Goal: Information Seeking & Learning: Learn about a topic

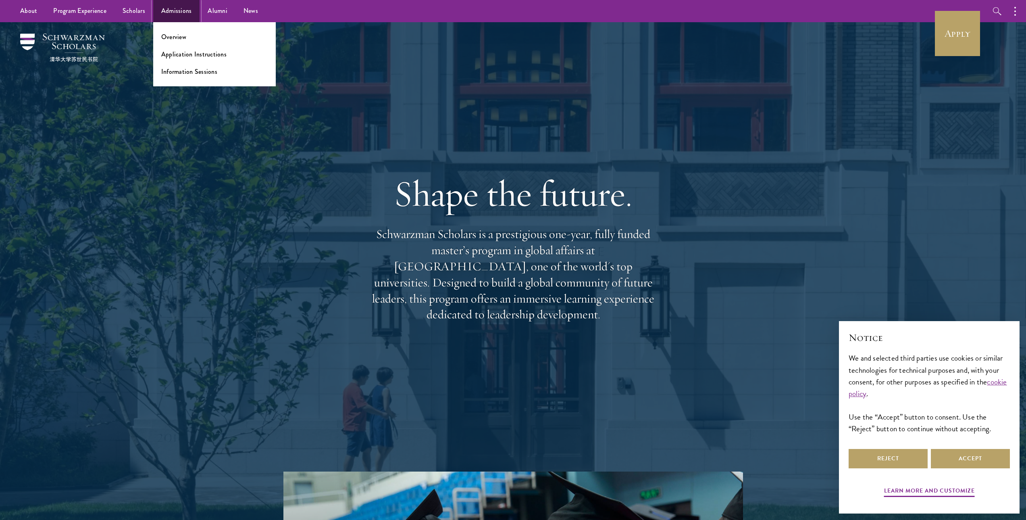
click at [183, 18] on link "Admissions" at bounding box center [176, 11] width 47 height 22
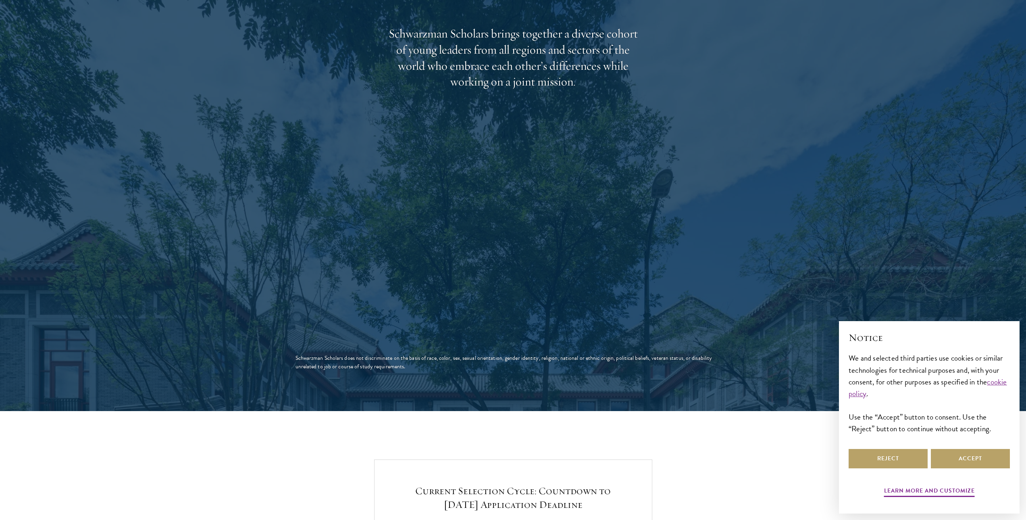
scroll to position [1573, 0]
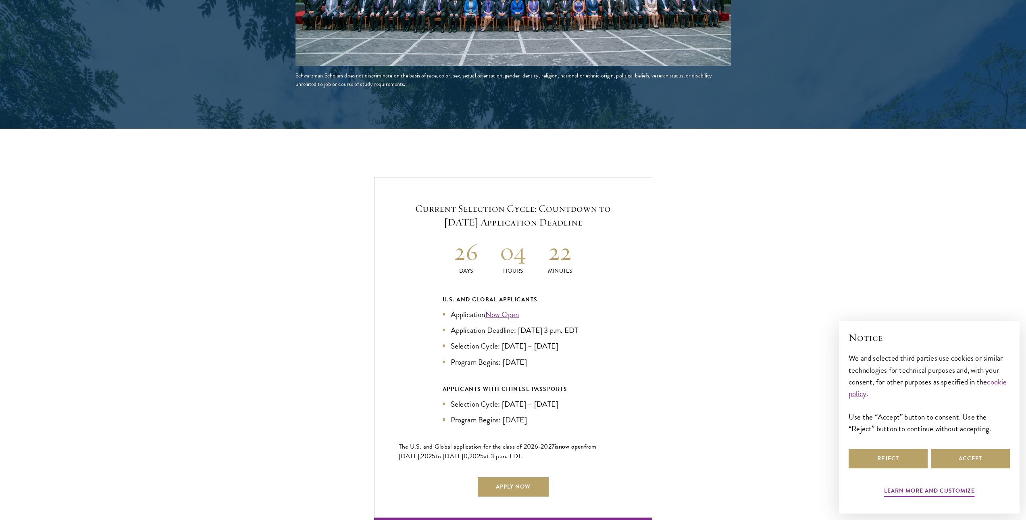
drag, startPoint x: 454, startPoint y: 308, endPoint x: 583, endPoint y: 363, distance: 139.5
click at [583, 363] on ul "Application Now Open Application Deadline: [DATE] 3 p.m. EDT Selection Cycle: […" at bounding box center [513, 337] width 141 height 59
click at [583, 363] on li "Program Begins: [DATE]" at bounding box center [513, 362] width 141 height 12
click at [900, 457] on button "Reject" at bounding box center [888, 458] width 79 height 19
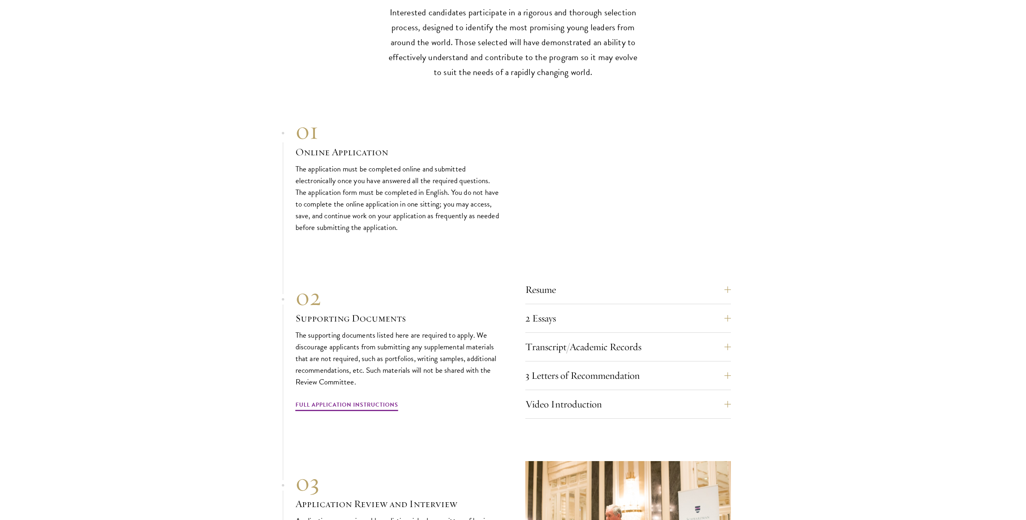
scroll to position [2581, 0]
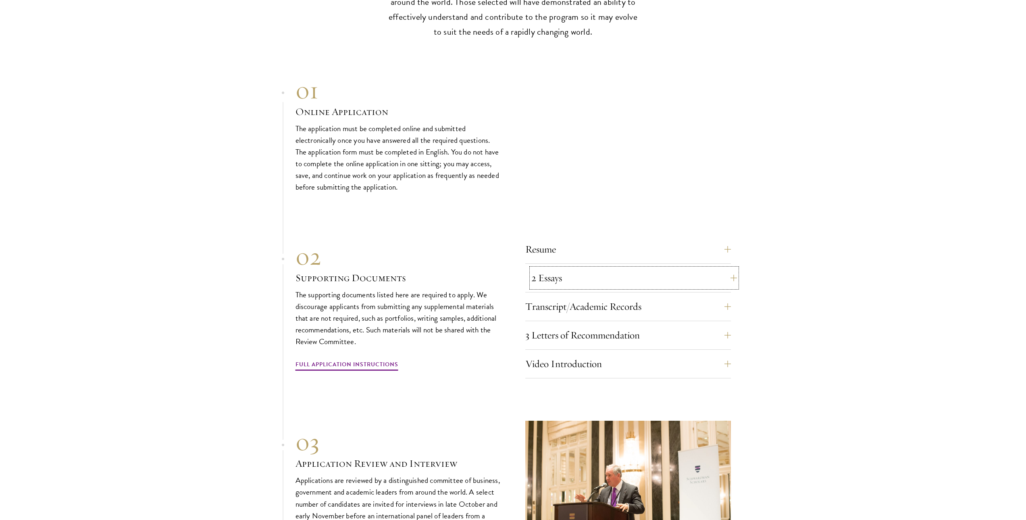
click at [583, 273] on button "2 Essays" at bounding box center [634, 277] width 206 height 19
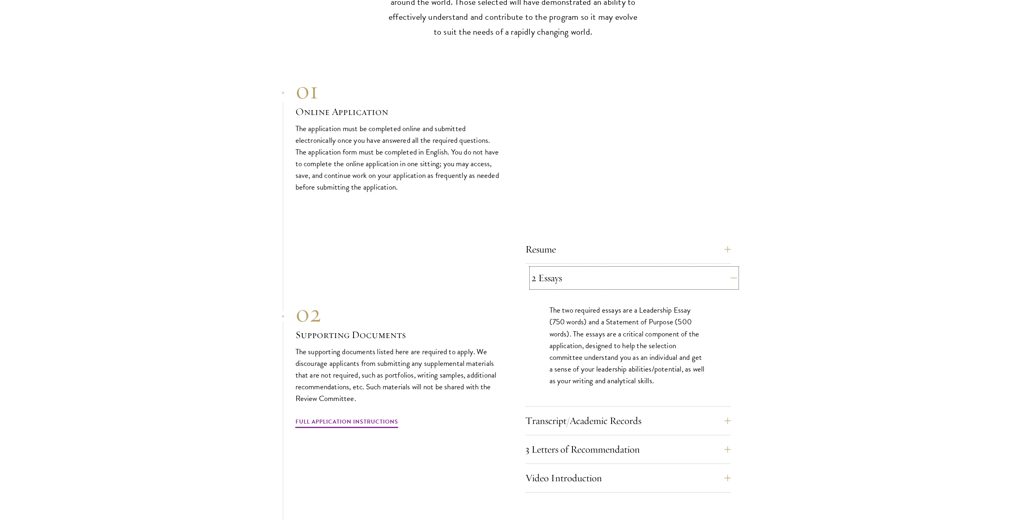
click at [583, 273] on button "2 Essays" at bounding box center [634, 277] width 206 height 19
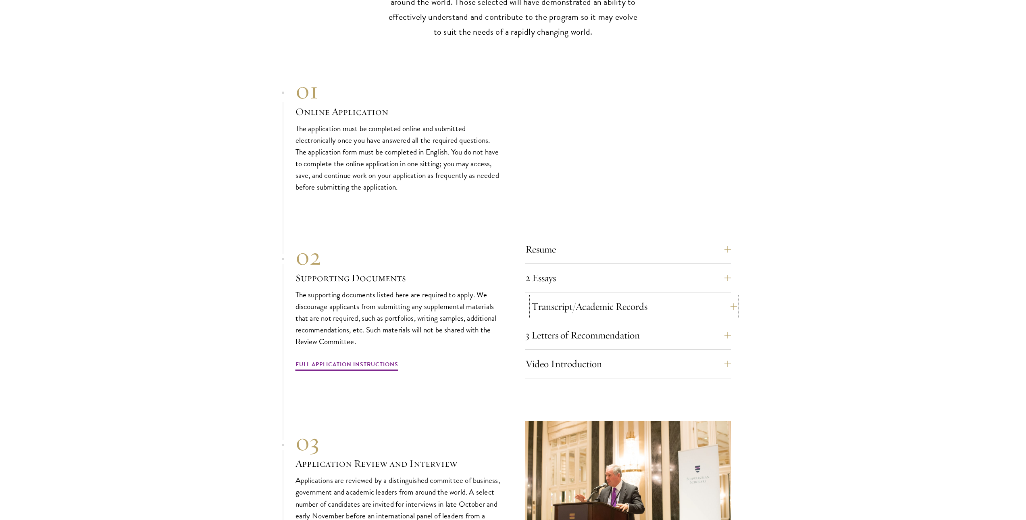
click at [573, 301] on button "Transcript/Academic Records" at bounding box center [634, 306] width 206 height 19
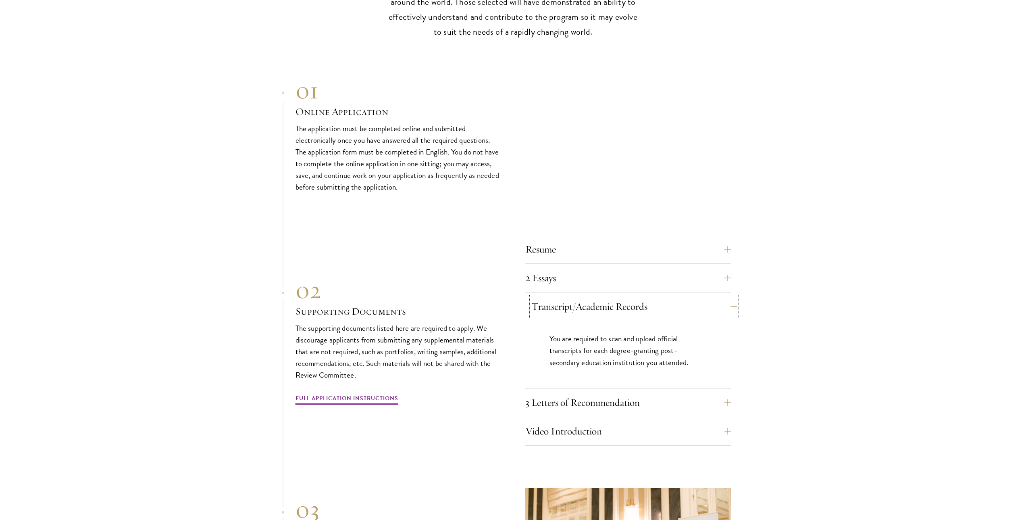
click at [573, 301] on button "Transcript/Academic Records" at bounding box center [634, 306] width 206 height 19
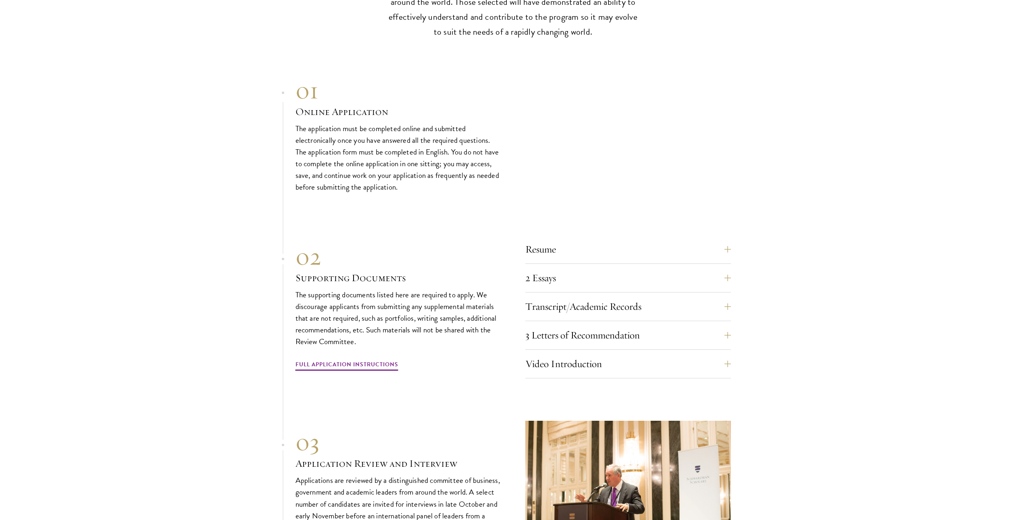
click at [558, 344] on div "3 Letters of Recommendation Recommenders should know you well and be able to sp…" at bounding box center [628, 337] width 206 height 24
click at [552, 339] on button "3 Letters of Recommendation" at bounding box center [634, 334] width 206 height 19
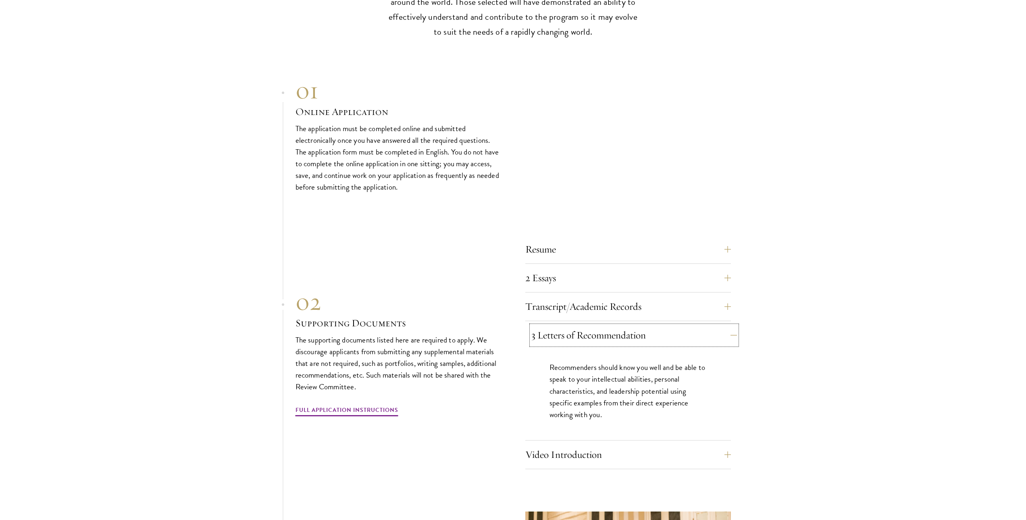
click at [552, 338] on button "3 Letters of Recommendation" at bounding box center [634, 334] width 206 height 19
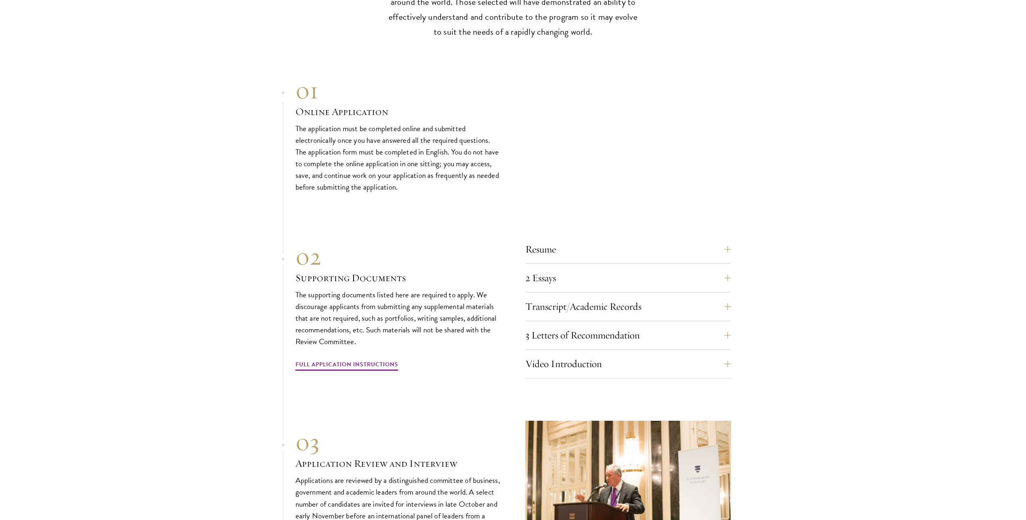
click at [516, 356] on div "Resume A current version of your resume or CV (maximum 2 pages). 2 Essays The t…" at bounding box center [514, 306] width 436 height 143
click at [533, 356] on button "Video Introduction" at bounding box center [634, 363] width 206 height 19
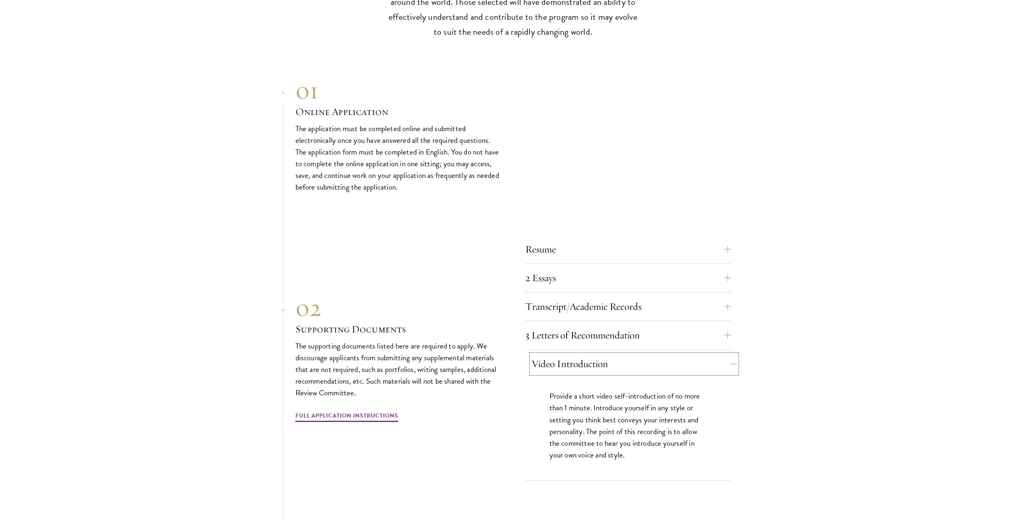
click at [533, 356] on button "Video Introduction" at bounding box center [634, 363] width 206 height 19
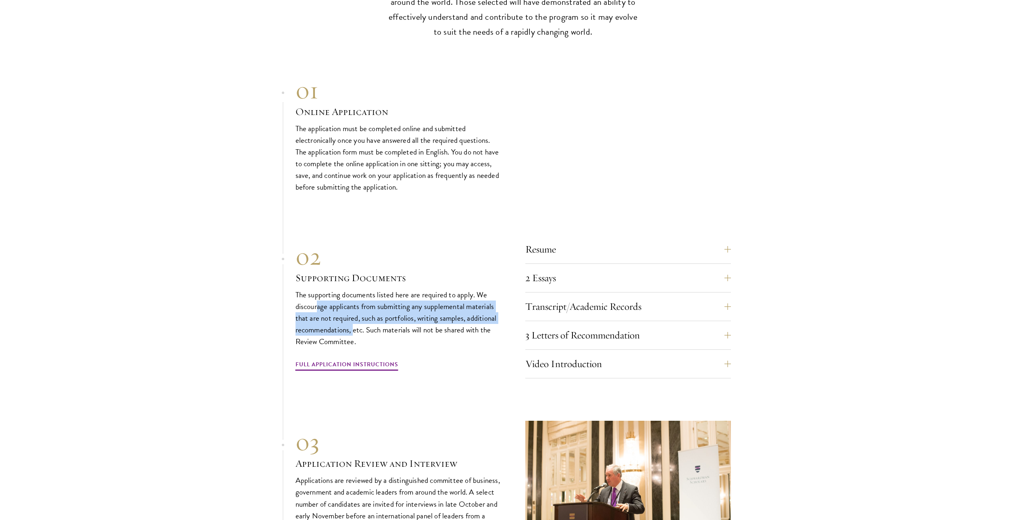
drag, startPoint x: 319, startPoint y: 299, endPoint x: 353, endPoint y: 324, distance: 42.1
click at [353, 324] on p "The supporting documents listed here are required to apply. We discourage appli…" at bounding box center [399, 318] width 206 height 58
drag, startPoint x: 361, startPoint y: 327, endPoint x: 483, endPoint y: 297, distance: 125.1
click at [483, 297] on p "The supporting documents listed here are required to apply. We discourage appli…" at bounding box center [399, 318] width 206 height 58
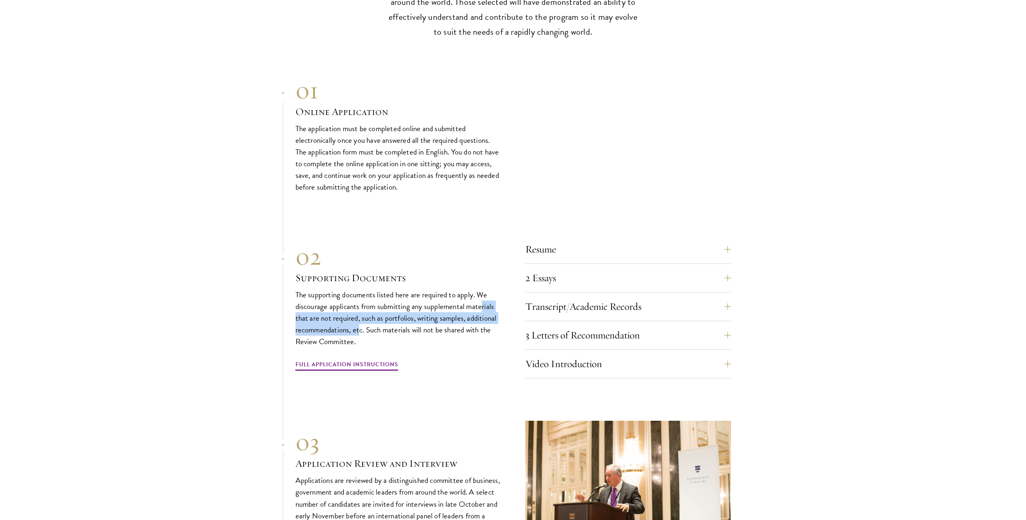
click at [483, 297] on p "The supporting documents listed here are required to apply. We discourage appli…" at bounding box center [399, 318] width 206 height 58
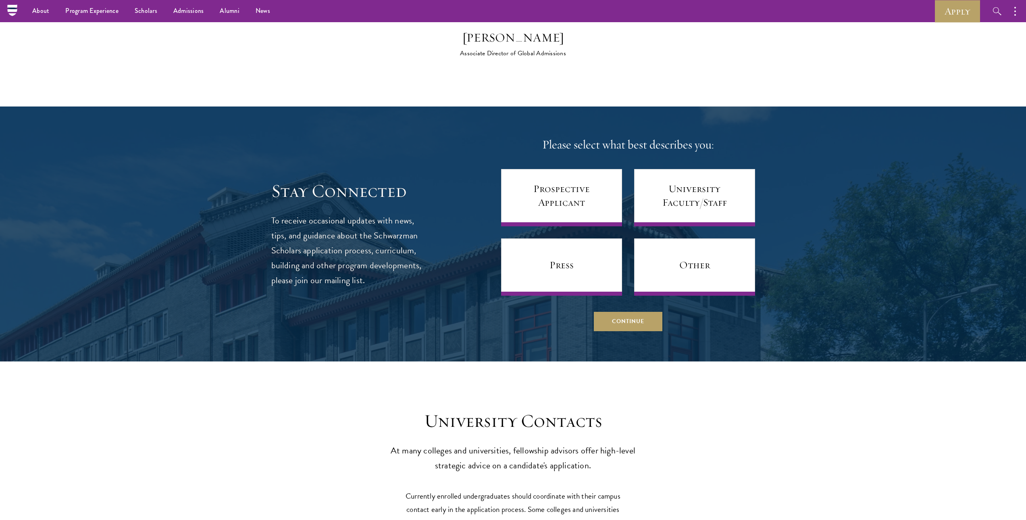
scroll to position [3266, 0]
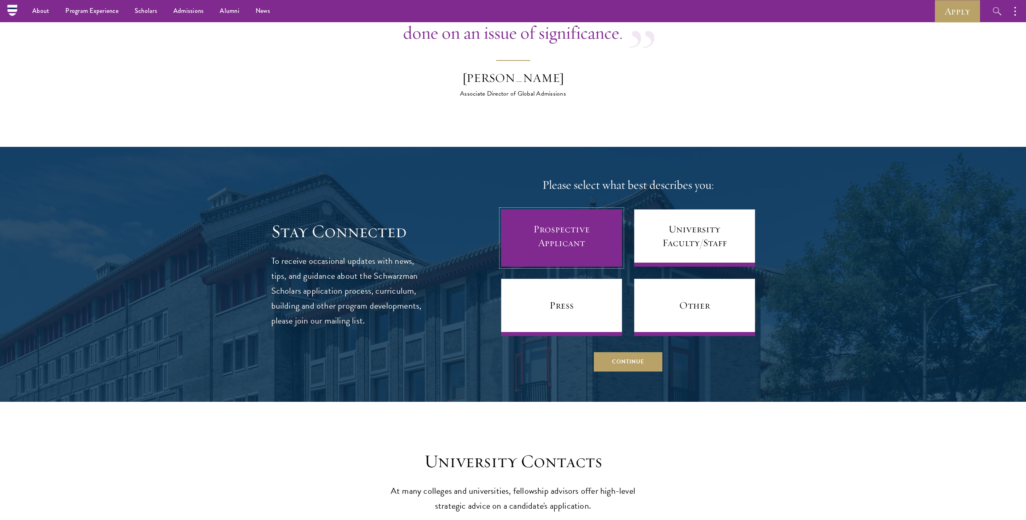
click at [575, 250] on link "Prospective Applicant" at bounding box center [561, 237] width 121 height 57
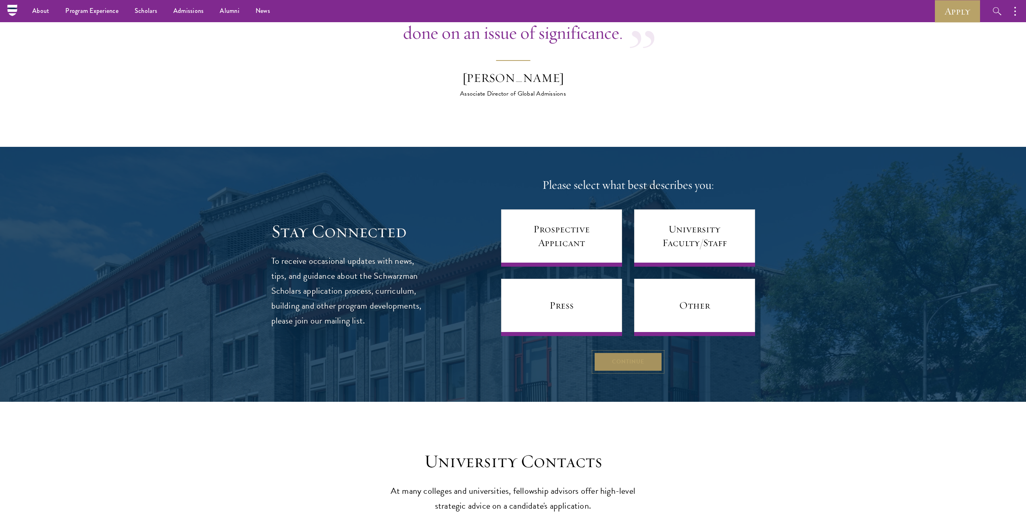
click at [652, 363] on button "Continue" at bounding box center [628, 361] width 69 height 19
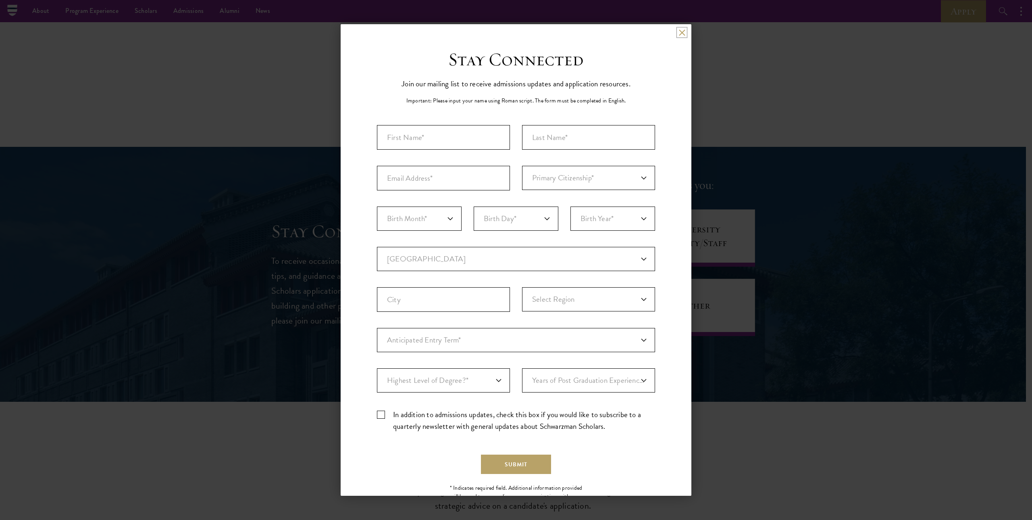
click at [679, 31] on button at bounding box center [682, 32] width 7 height 7
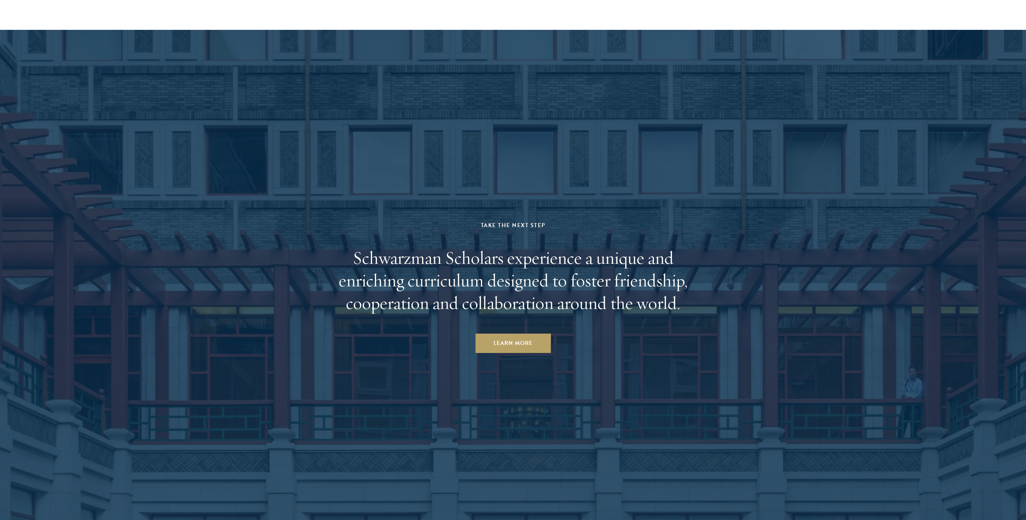
scroll to position [4217, 0]
